Goal: Information Seeking & Learning: Find specific fact

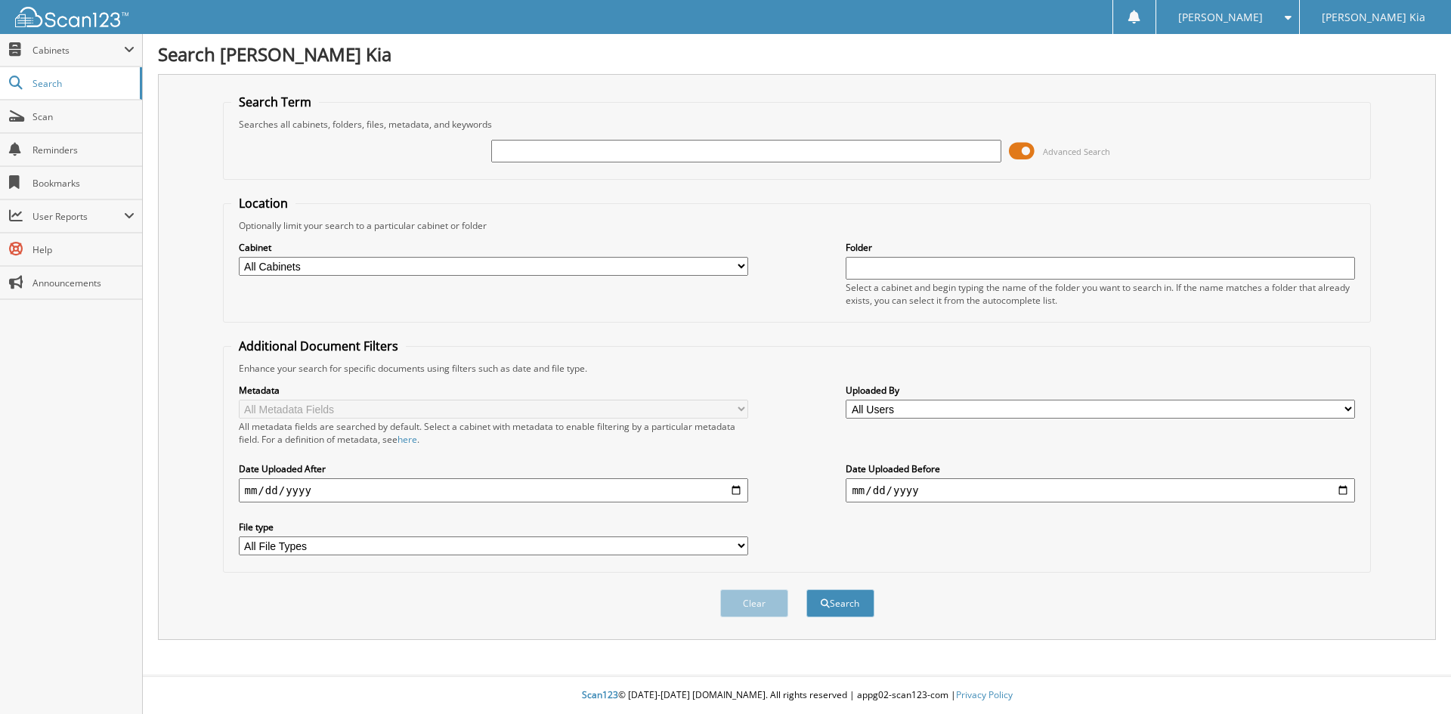
click at [586, 153] on input "text" at bounding box center [745, 151] width 509 height 23
type input "[PERSON_NAME]"
click at [806, 589] on button "Search" at bounding box center [840, 603] width 68 height 28
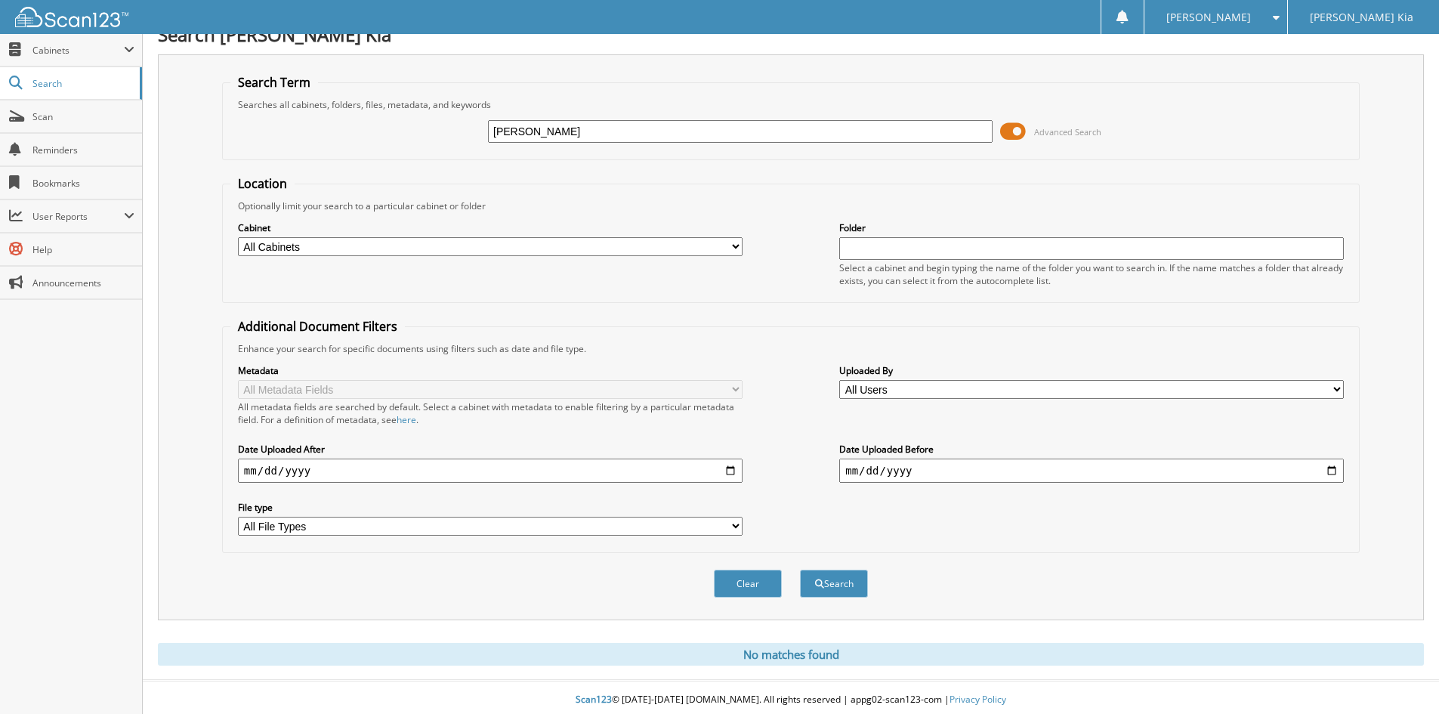
scroll to position [25, 0]
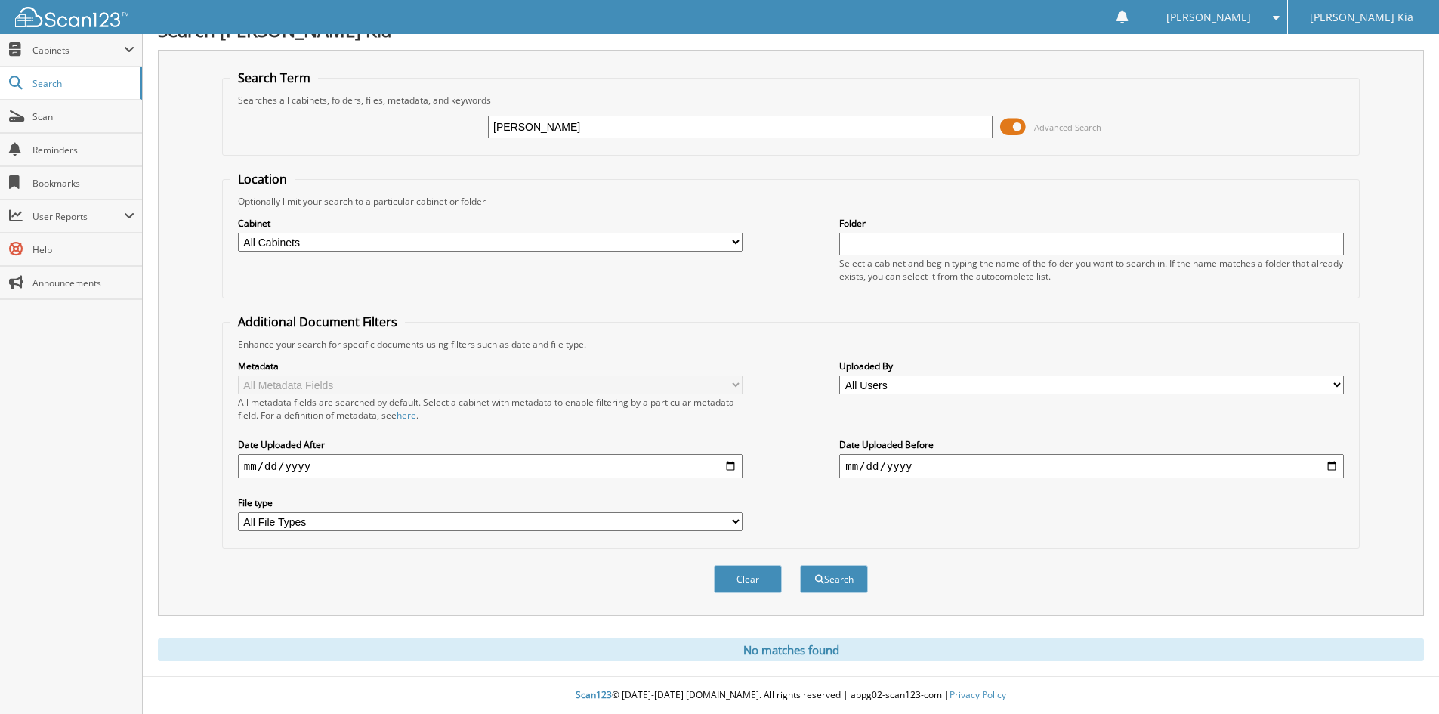
drag, startPoint x: 587, startPoint y: 128, endPoint x: 372, endPoint y: 125, distance: 215.3
click at [372, 125] on div "[PERSON_NAME] Advanced Search" at bounding box center [790, 127] width 1121 height 41
type input "[PERSON_NAME]"
click at [800, 565] on button "Search" at bounding box center [834, 579] width 68 height 28
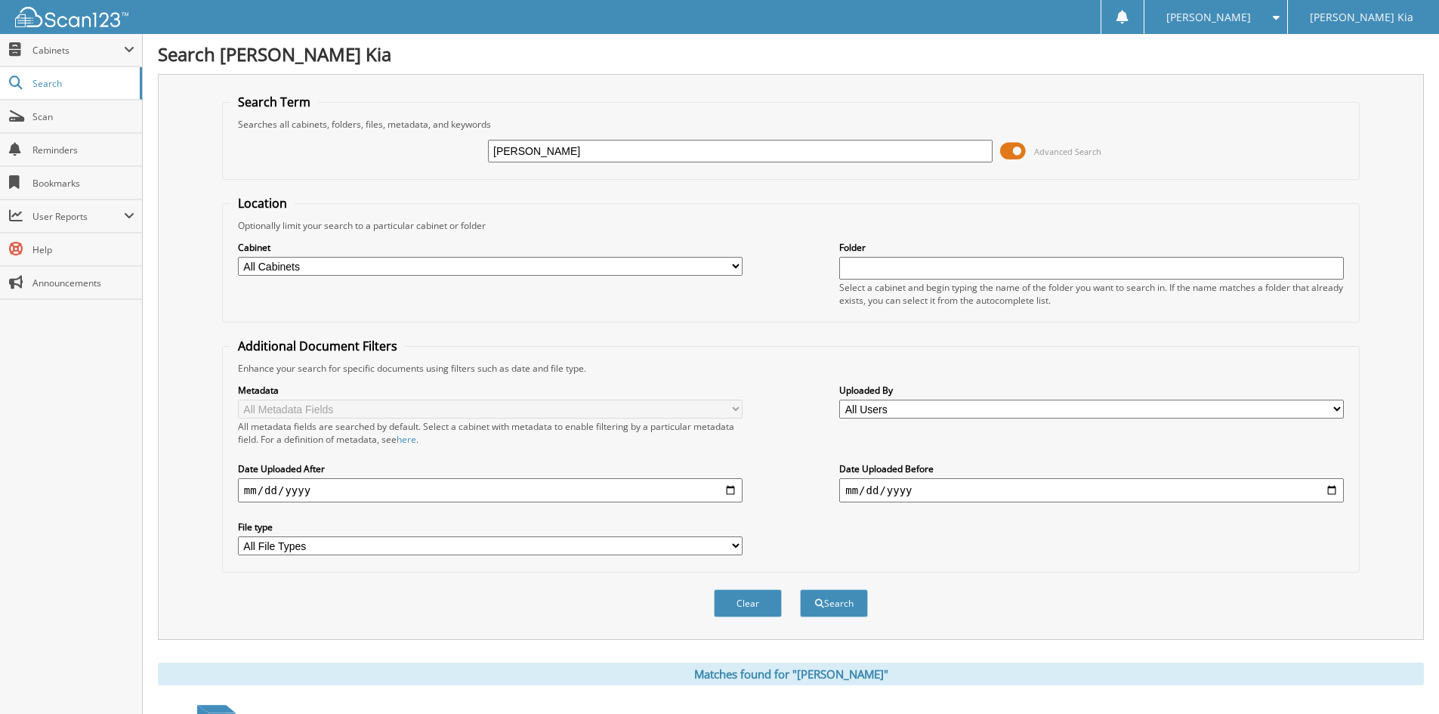
drag, startPoint x: 598, startPoint y: 153, endPoint x: 479, endPoint y: 155, distance: 119.4
click at [479, 155] on div "adrienne Advanced Search" at bounding box center [790, 151] width 1121 height 41
type input "paloemque"
click at [800, 589] on button "Search" at bounding box center [834, 603] width 68 height 28
click at [62, 90] on link "Search" at bounding box center [71, 83] width 142 height 32
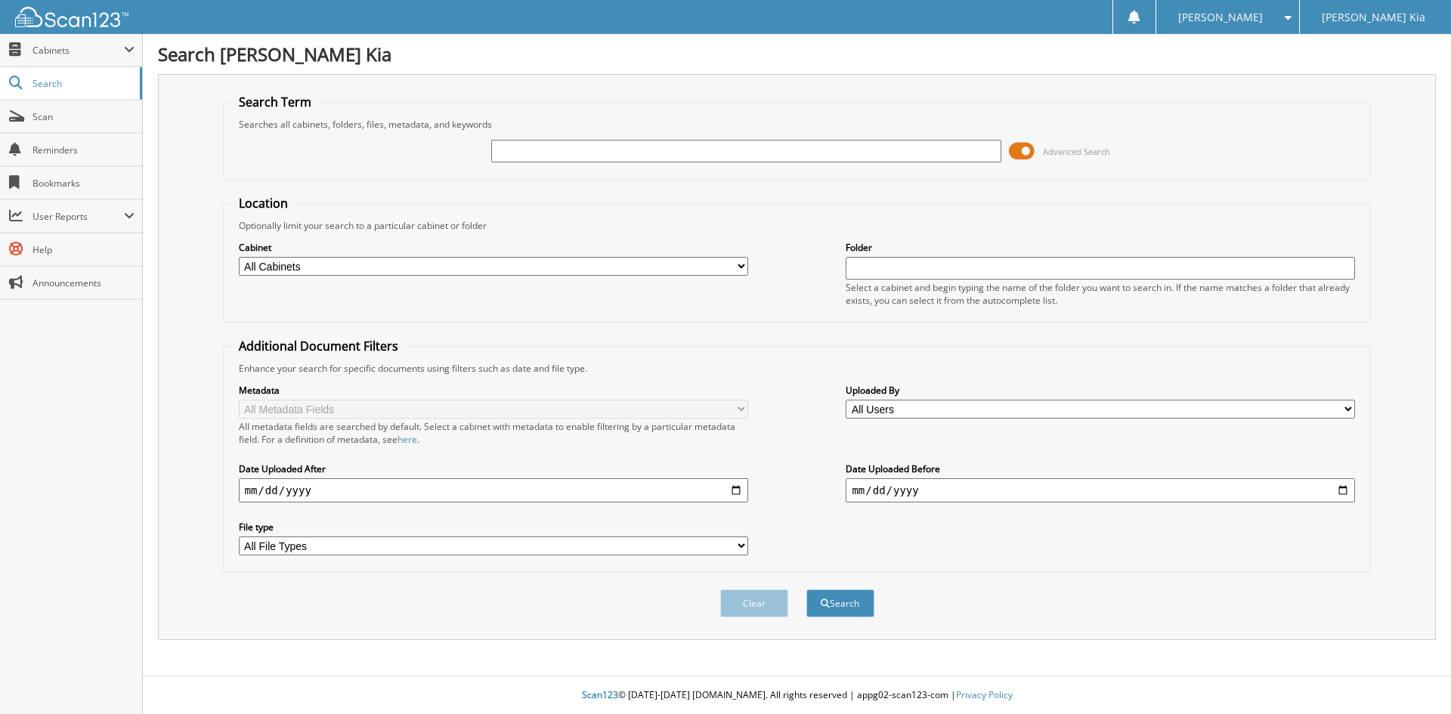
click at [537, 149] on input "text" at bounding box center [745, 151] width 509 height 23
type input "[PERSON_NAME]"
click at [806, 589] on button "Search" at bounding box center [840, 603] width 68 height 28
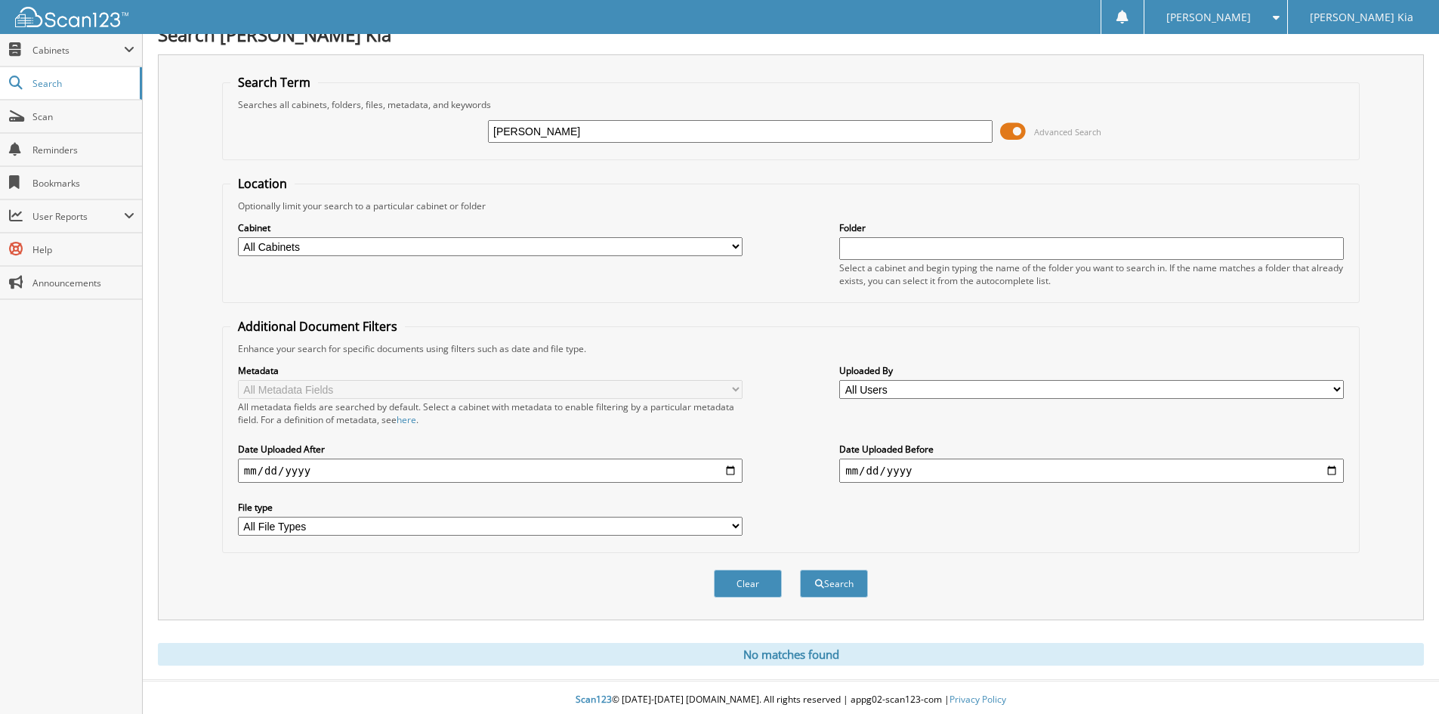
scroll to position [25, 0]
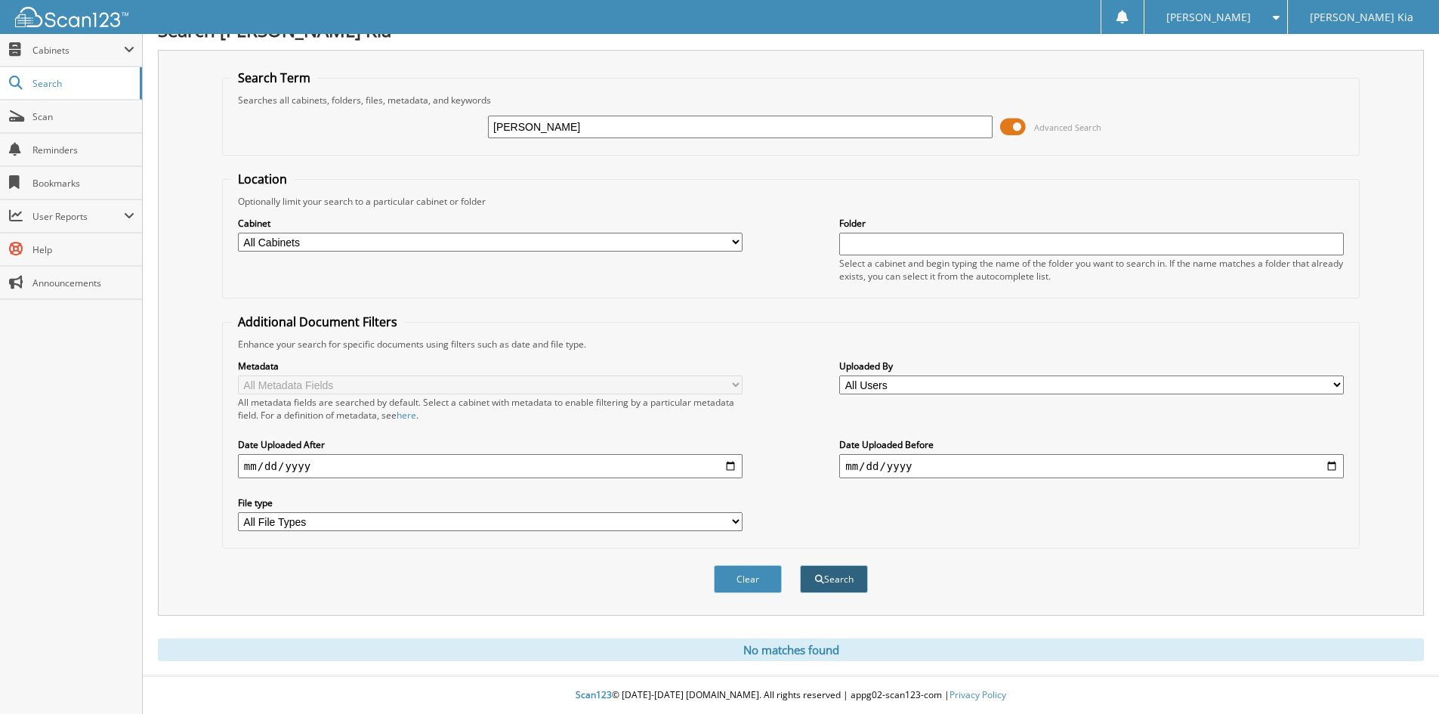
click at [858, 568] on button "Search" at bounding box center [834, 579] width 68 height 28
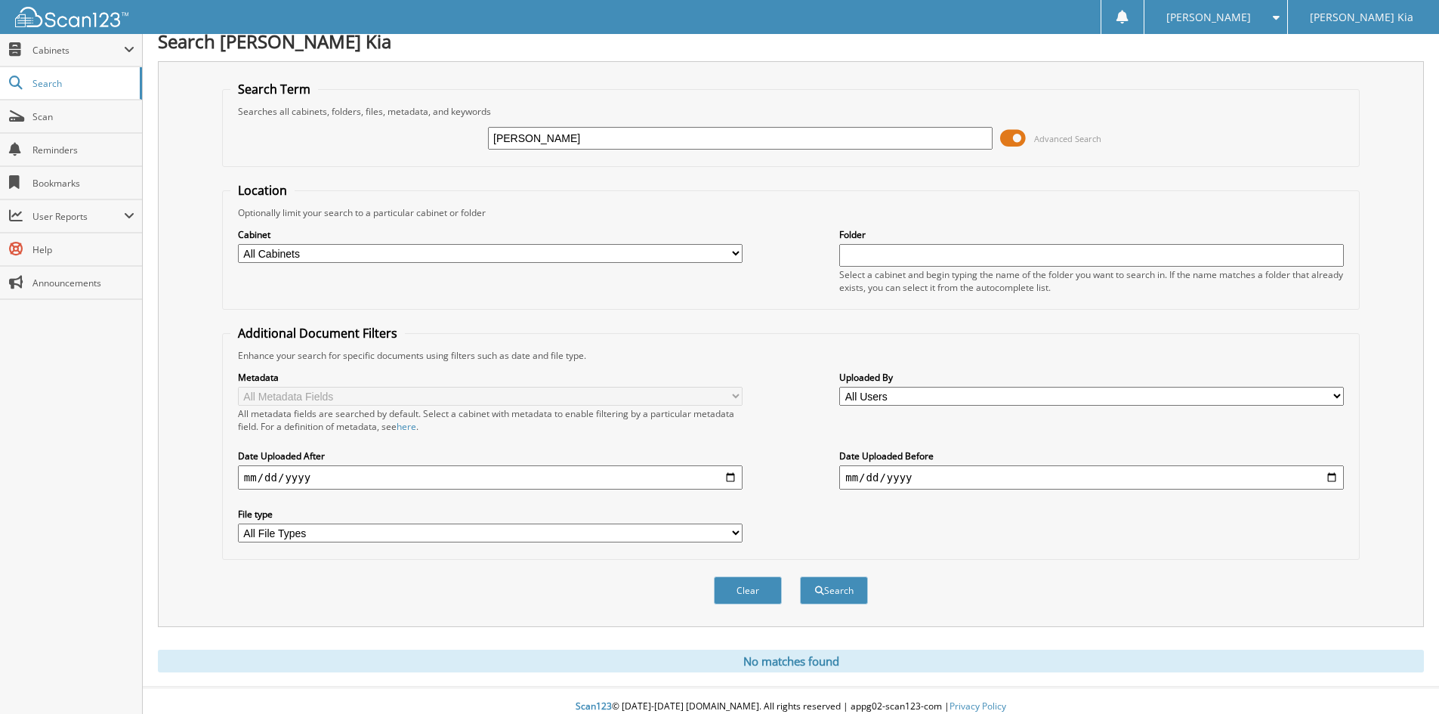
scroll to position [25, 0]
